Goal: Task Accomplishment & Management: Use online tool/utility

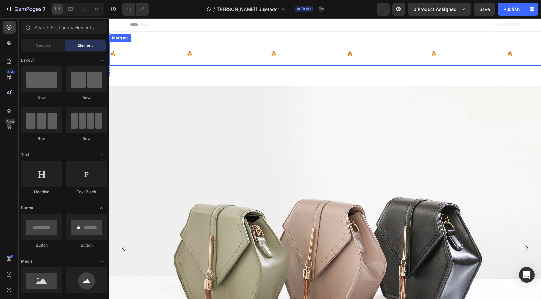
click at [202, 44] on div "🔥OFERTA POR TIEMPO LIMITADO🔥 Text ENVÍO GRATIS Text 🔥OFERTA POR TIEMPO LIMITADO…" at bounding box center [324, 54] width 431 height 24
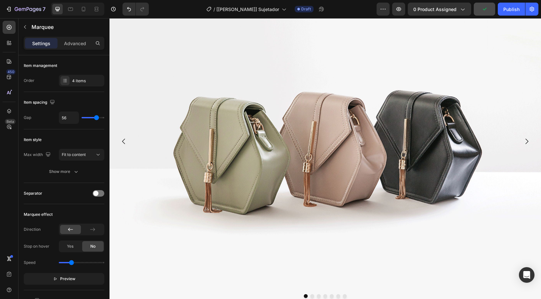
scroll to position [104, 0]
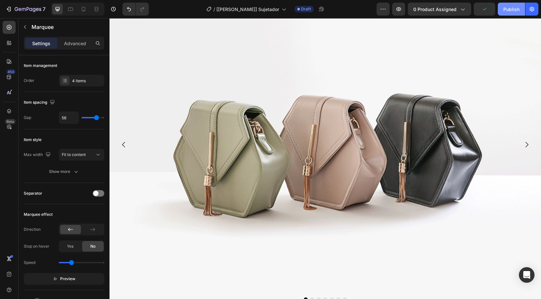
click at [510, 8] on div "Publish" at bounding box center [511, 9] width 16 height 7
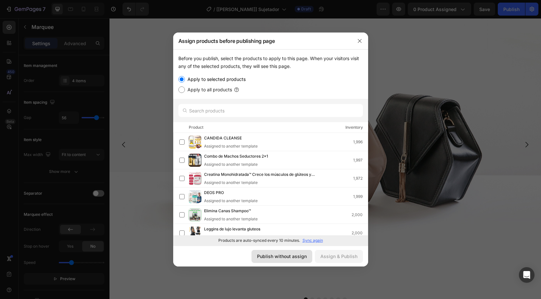
drag, startPoint x: 273, startPoint y: 254, endPoint x: 173, endPoint y: 240, distance: 100.4
click at [273, 254] on div "Publish without assign" at bounding box center [282, 256] width 50 height 7
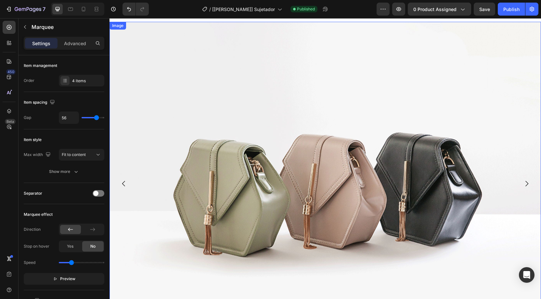
scroll to position [57, 0]
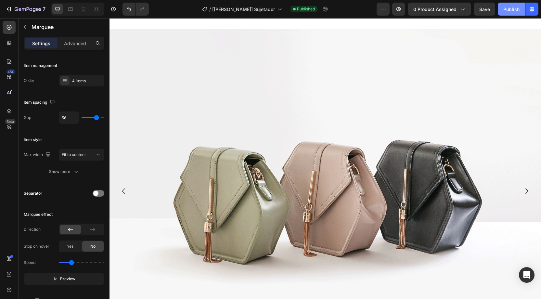
click at [510, 11] on div "Publish" at bounding box center [511, 9] width 16 height 7
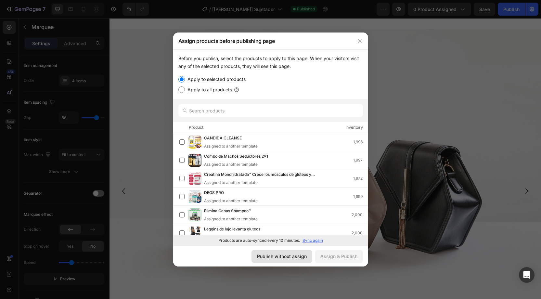
click at [291, 253] on div "Publish without assign" at bounding box center [282, 256] width 50 height 7
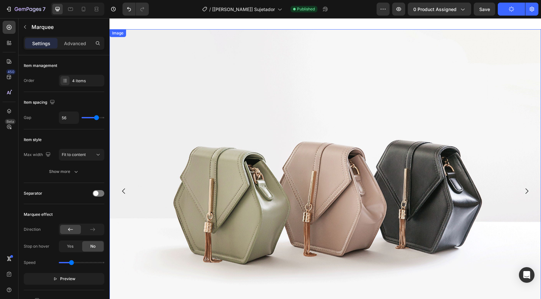
click at [364, 95] on img at bounding box center [324, 190] width 431 height 323
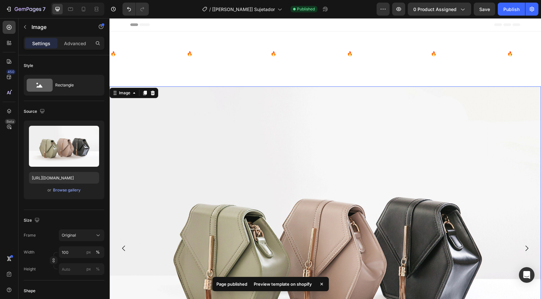
scroll to position [0, 0]
drag, startPoint x: 7, startPoint y: 30, endPoint x: 37, endPoint y: 31, distance: 29.2
click at [8, 30] on icon at bounding box center [9, 27] width 6 height 6
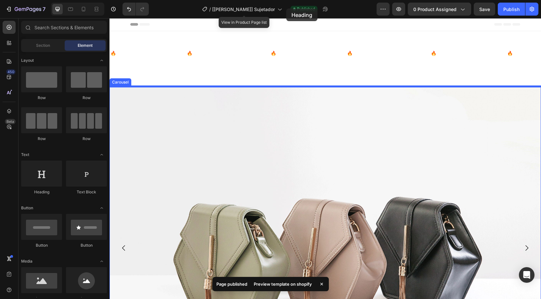
scroll to position [0, 0]
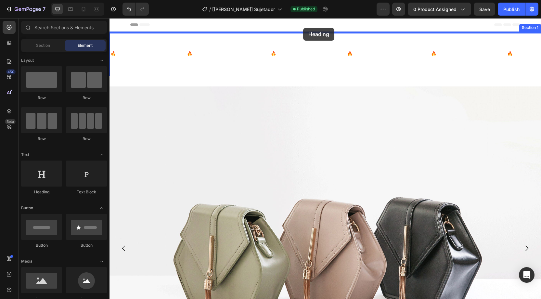
drag, startPoint x: 181, startPoint y: 172, endPoint x: 303, endPoint y: 28, distance: 189.0
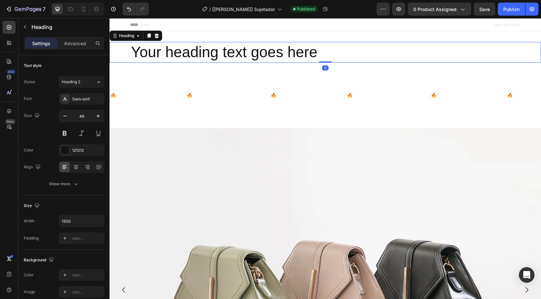
drag, startPoint x: 10, startPoint y: 25, endPoint x: 27, endPoint y: 27, distance: 17.4
click at [12, 25] on icon at bounding box center [9, 27] width 6 height 6
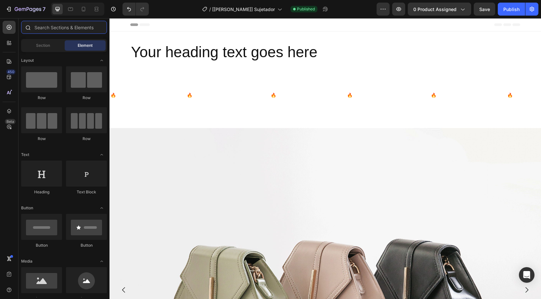
click at [61, 28] on input "text" at bounding box center [64, 27] width 86 height 13
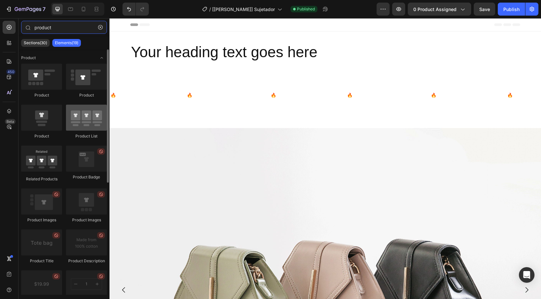
type input "product"
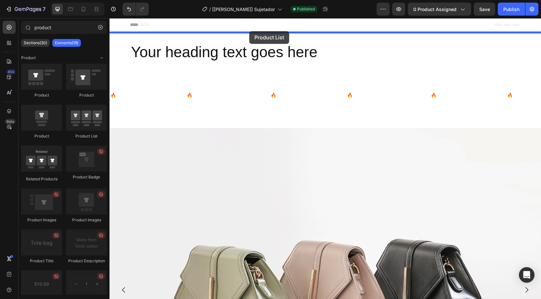
drag, startPoint x: 127, startPoint y: 95, endPoint x: 249, endPoint y: 31, distance: 137.9
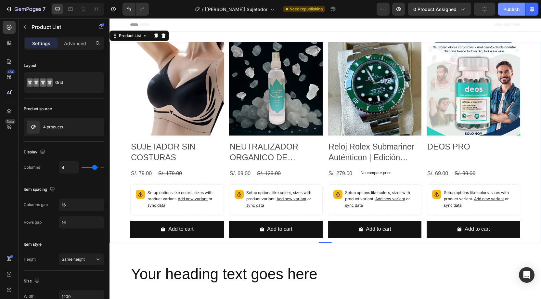
click at [512, 12] on div "Publish" at bounding box center [511, 9] width 16 height 7
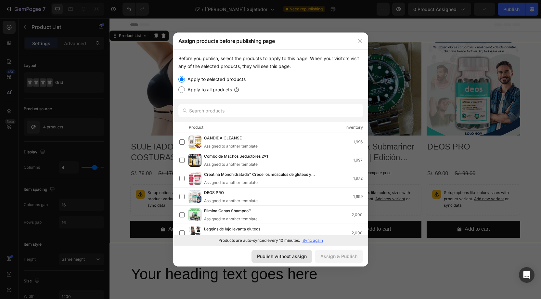
click at [303, 254] on div "Publish without assign" at bounding box center [282, 256] width 50 height 7
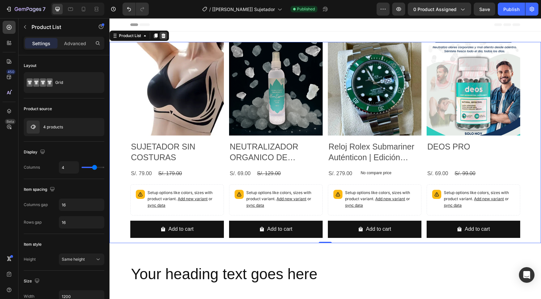
click at [161, 34] on icon at bounding box center [163, 35] width 5 height 5
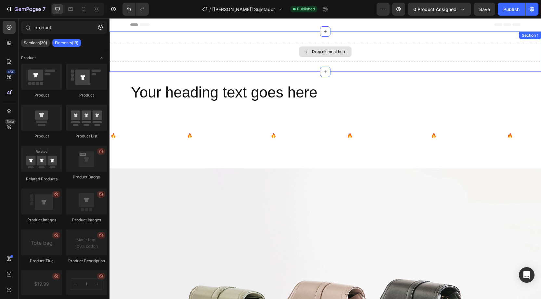
click at [276, 51] on div "Drop element here" at bounding box center [324, 51] width 431 height 19
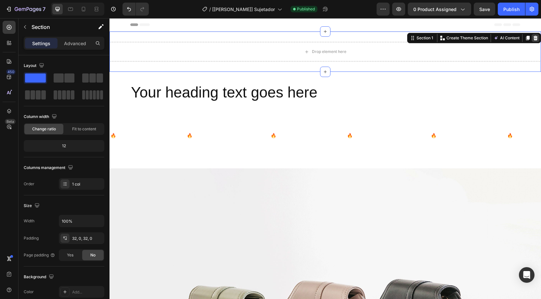
click at [536, 35] on icon at bounding box center [535, 37] width 5 height 5
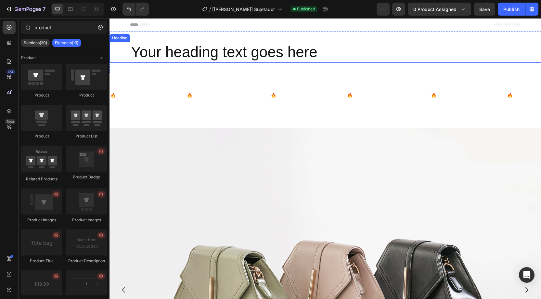
click at [336, 49] on h2 "Your heading text goes here" at bounding box center [325, 52] width 390 height 21
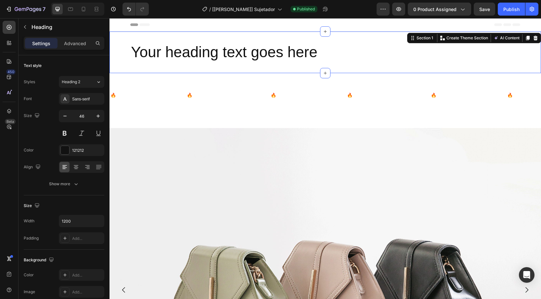
click at [317, 35] on div "Your heading text goes here Heading Section 1 You can create reusable sections …" at bounding box center [324, 53] width 431 height 42
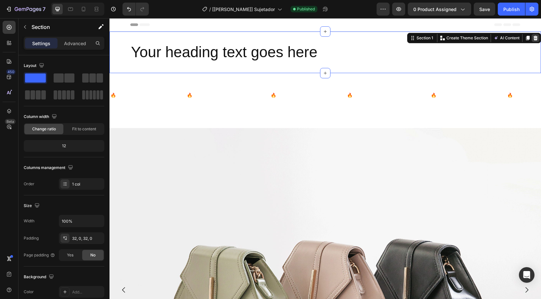
click at [537, 37] on icon at bounding box center [535, 38] width 4 height 5
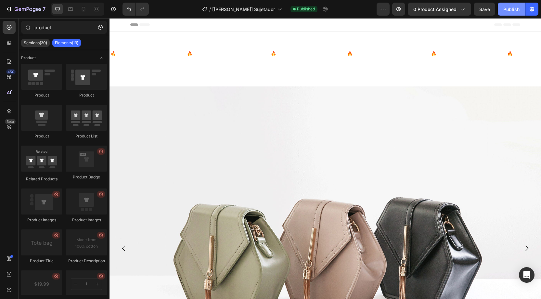
click at [508, 10] on div "Publish" at bounding box center [511, 9] width 16 height 7
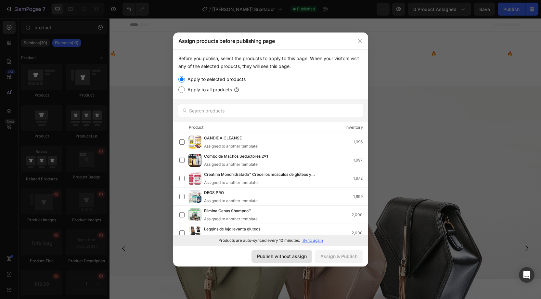
click at [283, 257] on div "Publish without assign" at bounding box center [282, 256] width 50 height 7
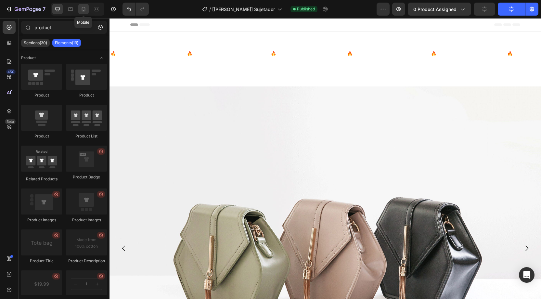
click at [82, 6] on icon at bounding box center [83, 9] width 6 height 6
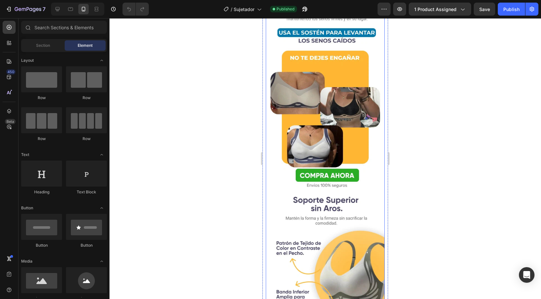
scroll to position [686, 0]
